Goal: Find specific fact: Find specific fact

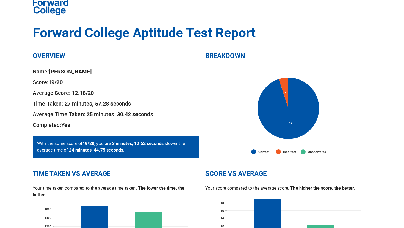
scroll to position [10, 0]
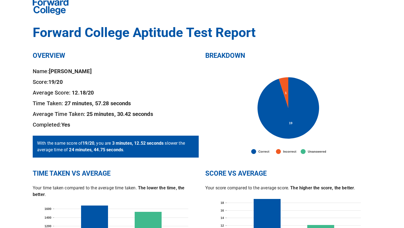
drag, startPoint x: 95, startPoint y: 72, endPoint x: 51, endPoint y: 72, distance: 43.9
click at [51, 72] on p "Name: Wong Jen Xiang" at bounding box center [116, 71] width 166 height 9
copy b "Wong Jen Xiang"
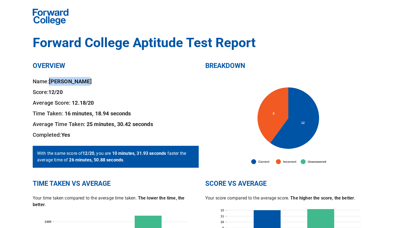
drag, startPoint x: 83, startPoint y: 82, endPoint x: 51, endPoint y: 79, distance: 32.5
click at [51, 79] on p "Name: chong jin yi" at bounding box center [116, 81] width 166 height 9
copy b "chong jin yi"
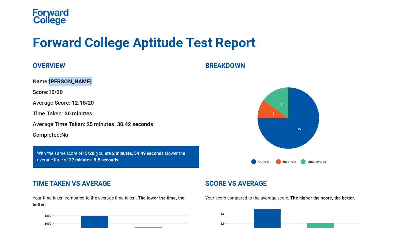
drag, startPoint x: 90, startPoint y: 83, endPoint x: 50, endPoint y: 78, distance: 39.8
click at [50, 78] on p "Name: Tan Song Yuan" at bounding box center [116, 81] width 166 height 9
copy b "Tan Song Yuan"
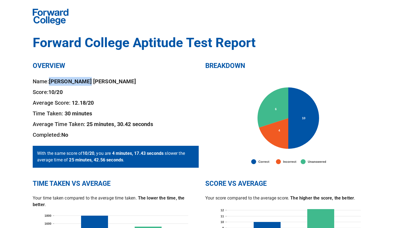
drag, startPoint x: 95, startPoint y: 80, endPoint x: 50, endPoint y: 79, distance: 44.8
click at [50, 79] on p "Name: LEE JIAN FONG" at bounding box center [116, 81] width 166 height 9
copy b "LEE JIAN FONG"
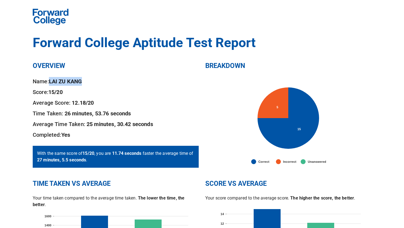
drag, startPoint x: 86, startPoint y: 80, endPoint x: 50, endPoint y: 81, distance: 36.5
click at [50, 81] on p "Name: LAI ZU KANG" at bounding box center [116, 81] width 166 height 9
copy b "LAI ZU KANG"
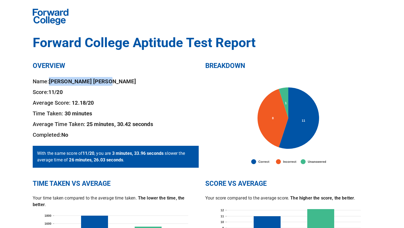
drag, startPoint x: 107, startPoint y: 82, endPoint x: 51, endPoint y: 79, distance: 56.1
click at [51, 79] on p "Name: Oswald Ooi Yong Jiun" at bounding box center [116, 81] width 166 height 9
copy b "Oswald Ooi Yong Jiun"
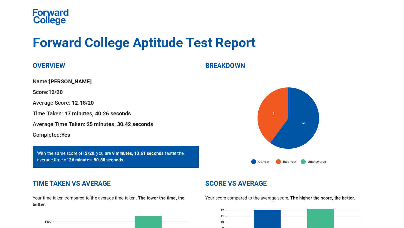
drag, startPoint x: 108, startPoint y: 82, endPoint x: 51, endPoint y: 78, distance: 57.2
click at [51, 78] on p "Name: [PERSON_NAME]" at bounding box center [116, 81] width 166 height 9
copy b "[PERSON_NAME]"
